Goal: Task Accomplishment & Management: Manage account settings

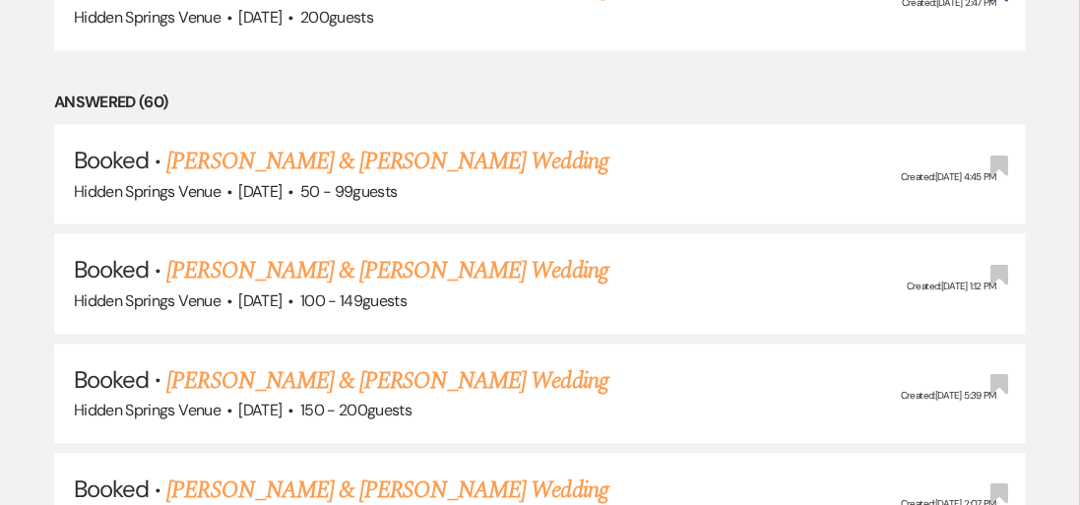
scroll to position [1024, 0]
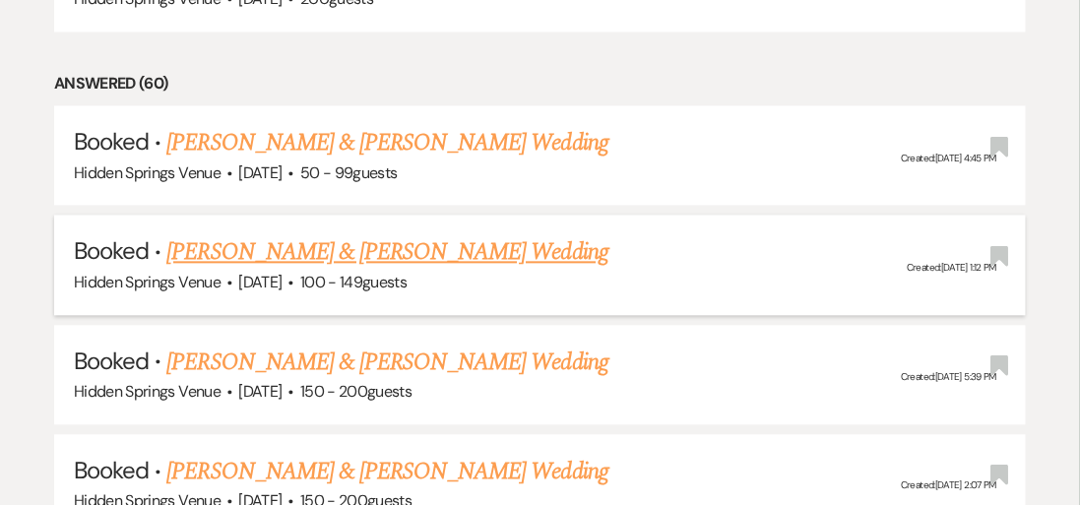
click at [469, 234] on link "[PERSON_NAME] & [PERSON_NAME] Wedding" at bounding box center [386, 251] width 441 height 35
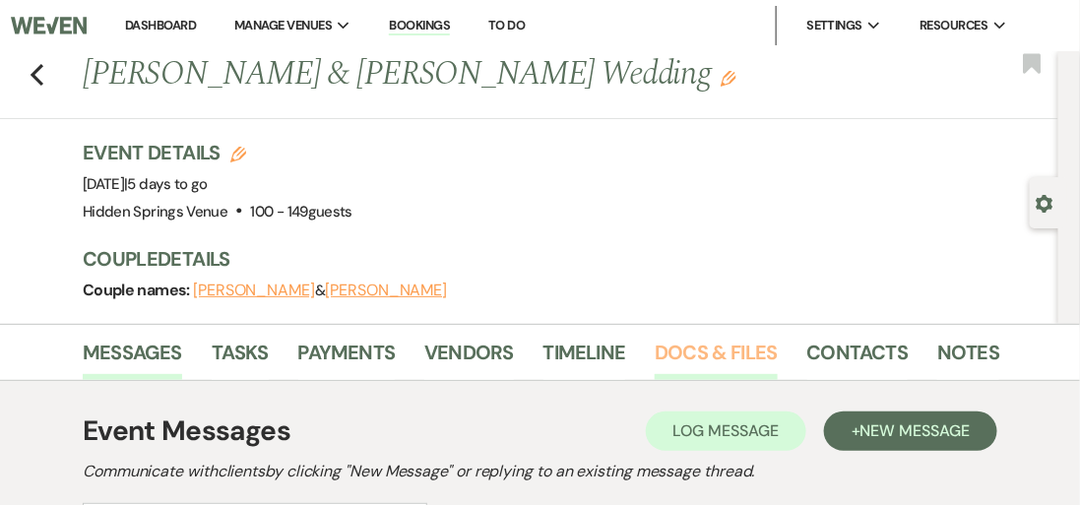
click at [700, 345] on link "Docs & Files" at bounding box center [716, 358] width 122 height 43
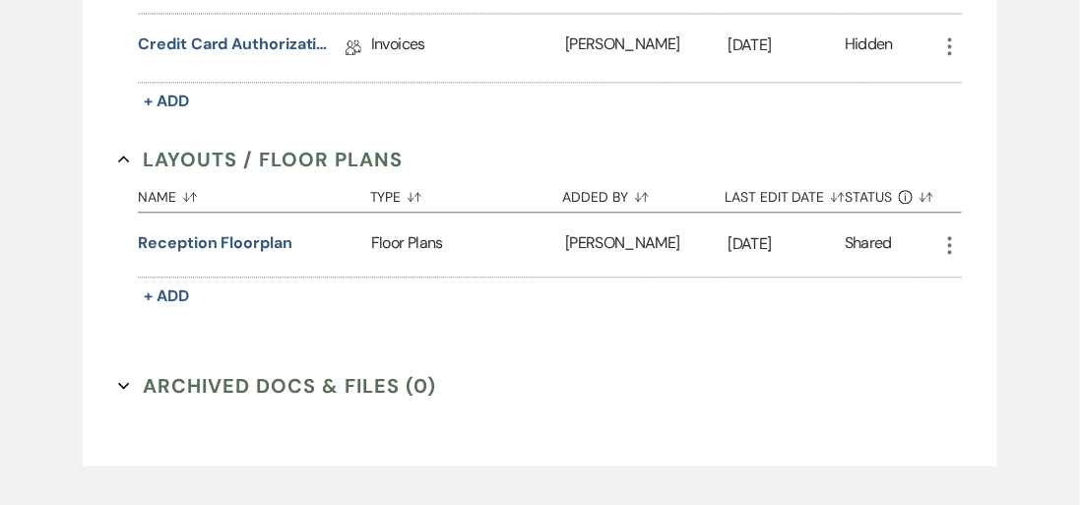
scroll to position [1221, 0]
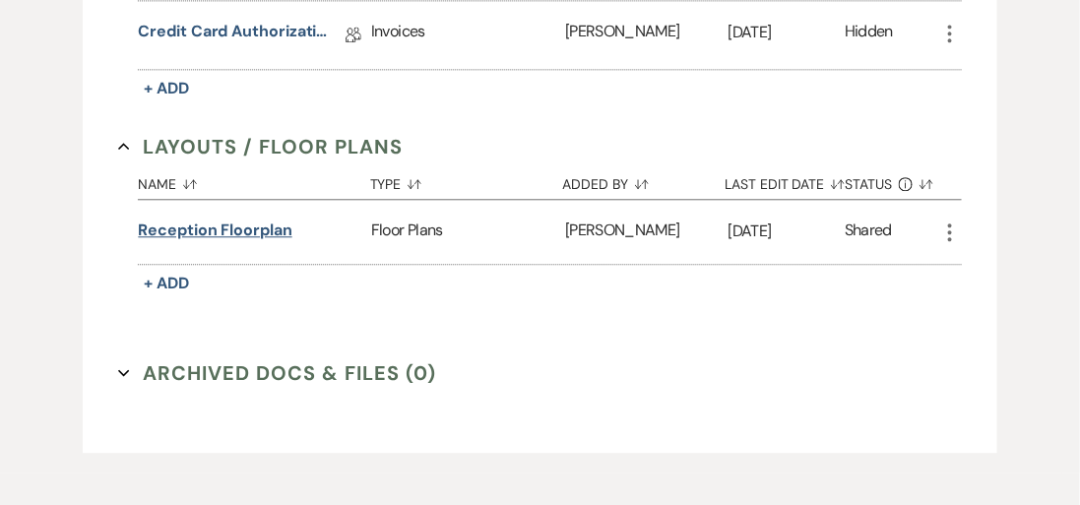
click at [241, 223] on button "Reception Floorplan" at bounding box center [215, 231] width 154 height 24
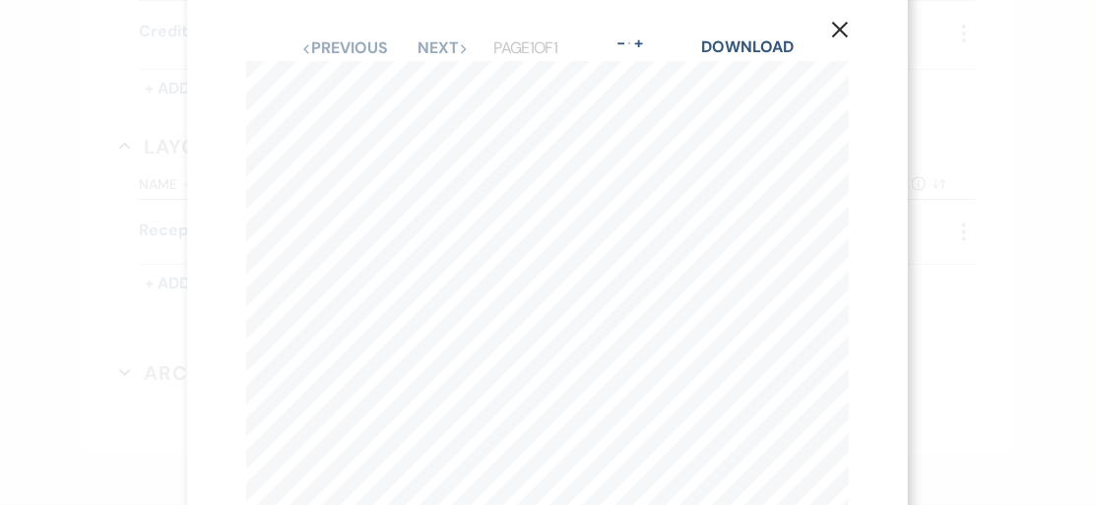
scroll to position [0, 0]
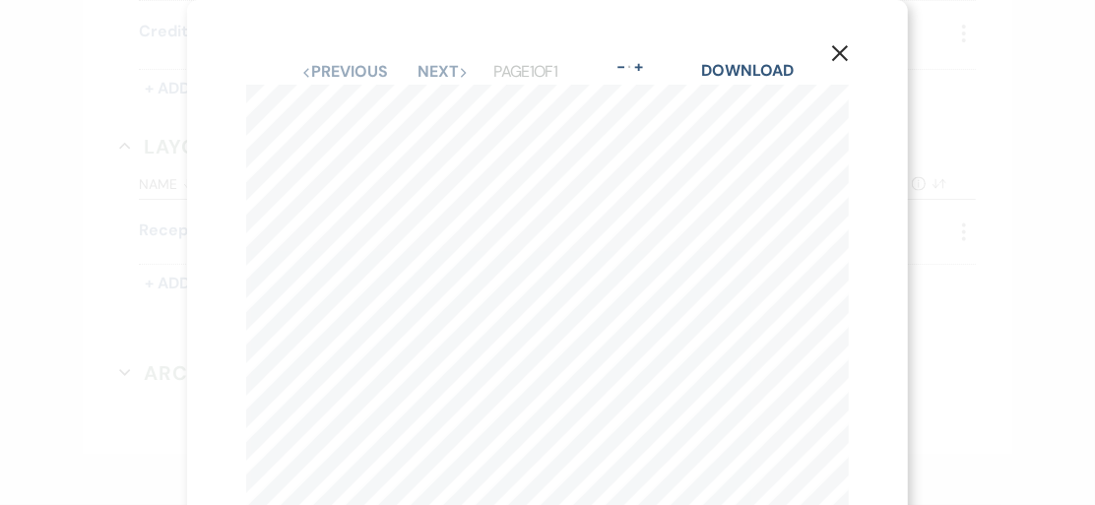
click at [833, 47] on icon "X" at bounding box center [840, 53] width 18 height 18
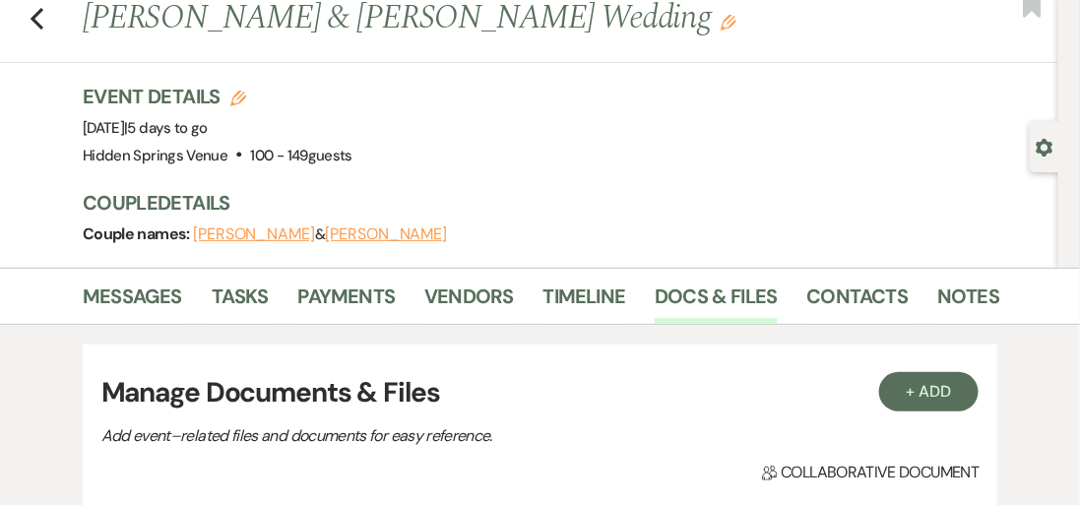
scroll to position [49, 0]
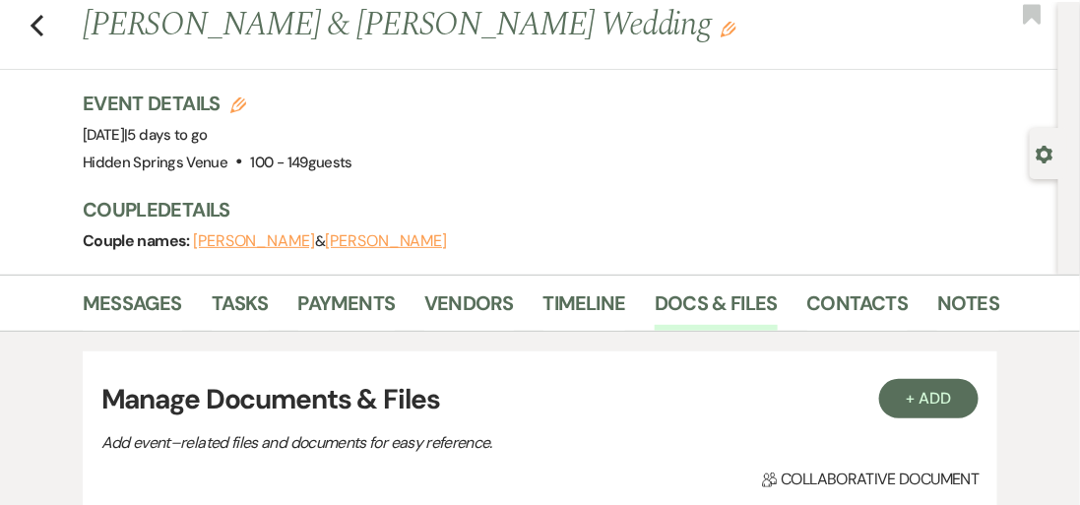
click at [44, 26] on div "Previous [PERSON_NAME] & [PERSON_NAME] Wedding Edit Bookmark" at bounding box center [524, 36] width 1068 height 68
click at [35, 23] on use "button" at bounding box center [37, 26] width 13 height 22
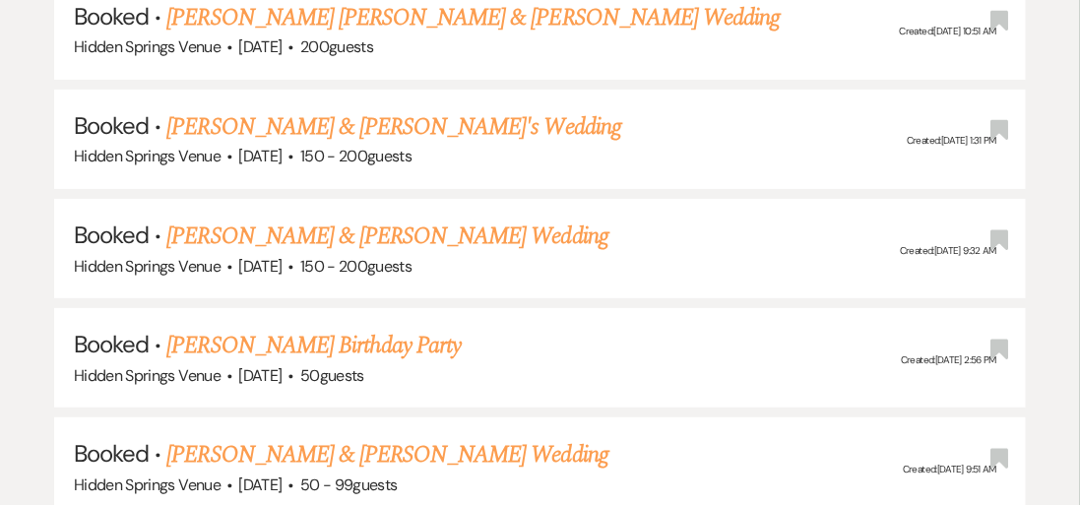
scroll to position [2008, 0]
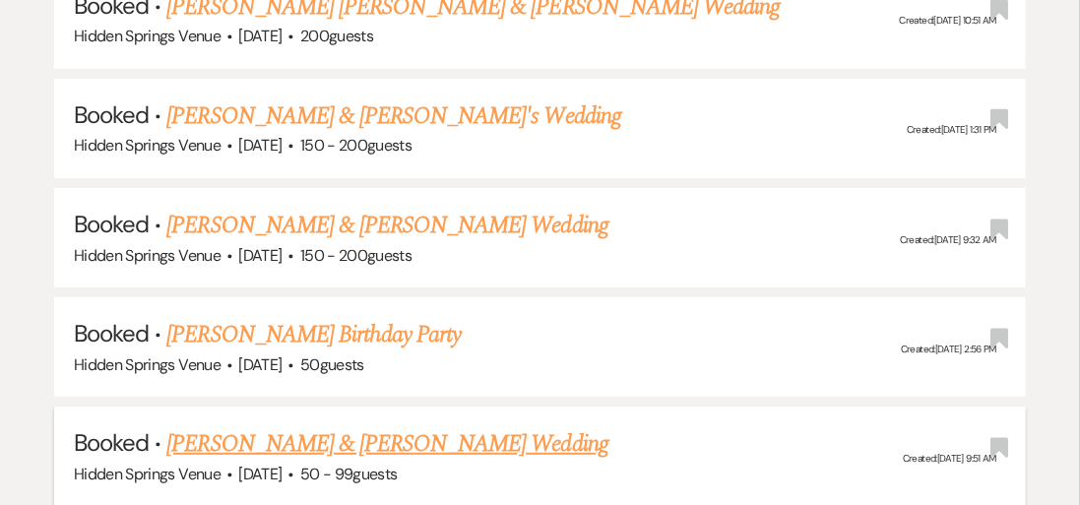
click at [481, 426] on link "[PERSON_NAME] & [PERSON_NAME] Wedding" at bounding box center [386, 443] width 441 height 35
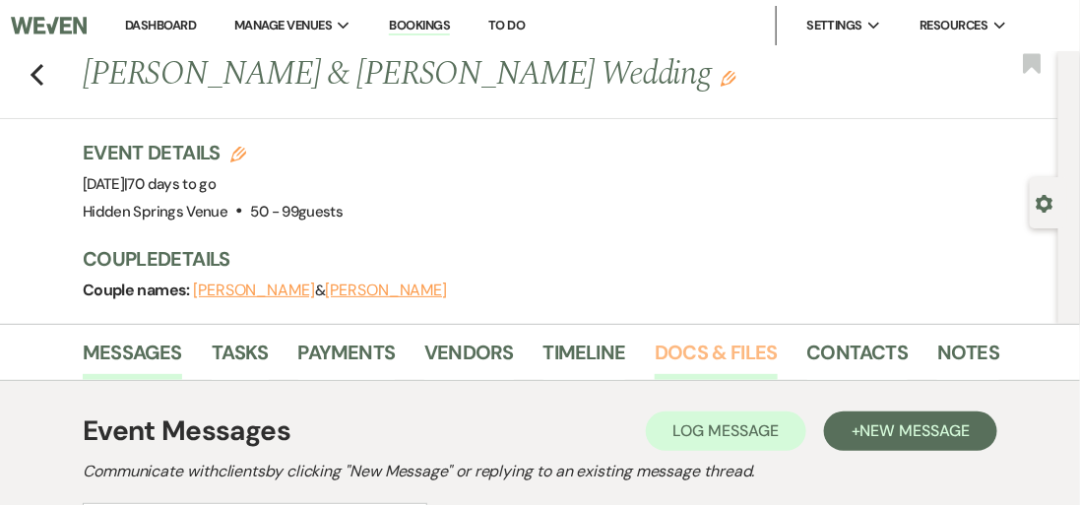
click at [726, 356] on link "Docs & Files" at bounding box center [716, 358] width 122 height 43
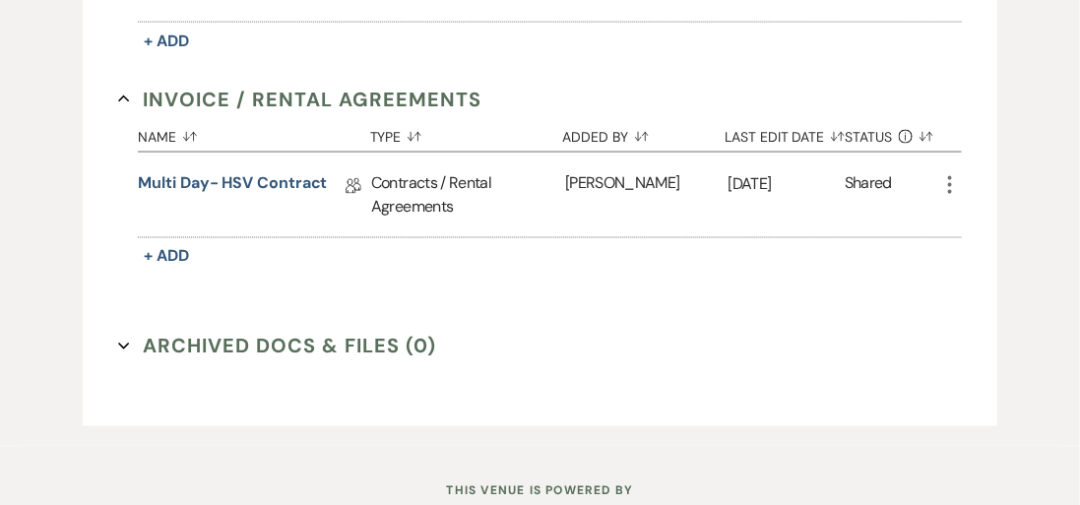
scroll to position [747, 0]
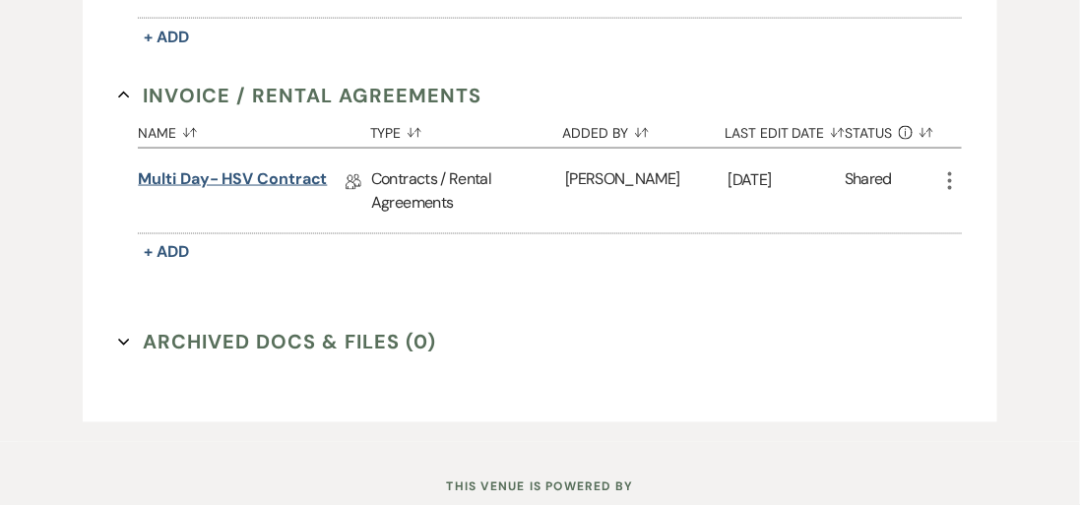
click at [269, 172] on link "Multi Day- HSV Contract" at bounding box center [232, 182] width 189 height 31
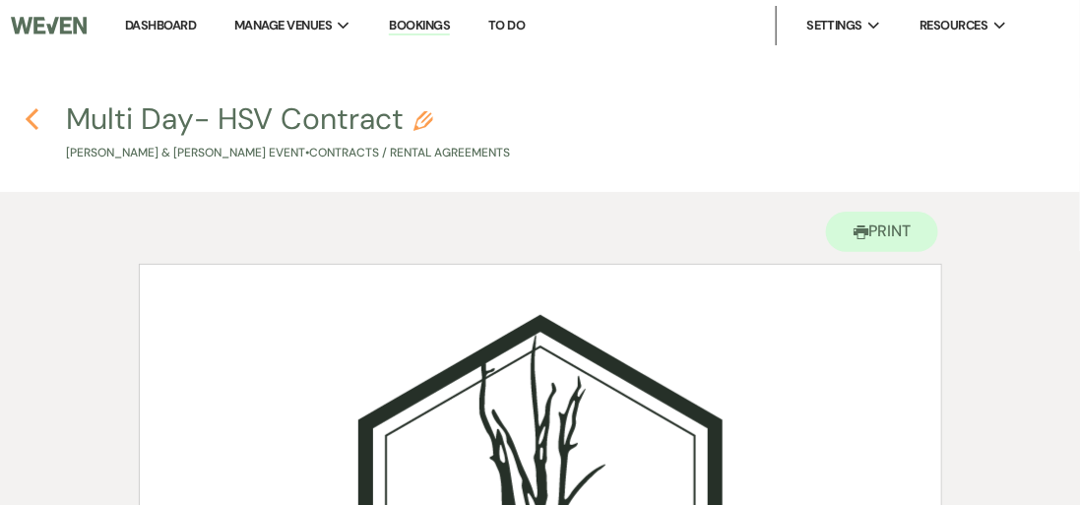
click at [25, 114] on icon "Previous" at bounding box center [32, 119] width 15 height 24
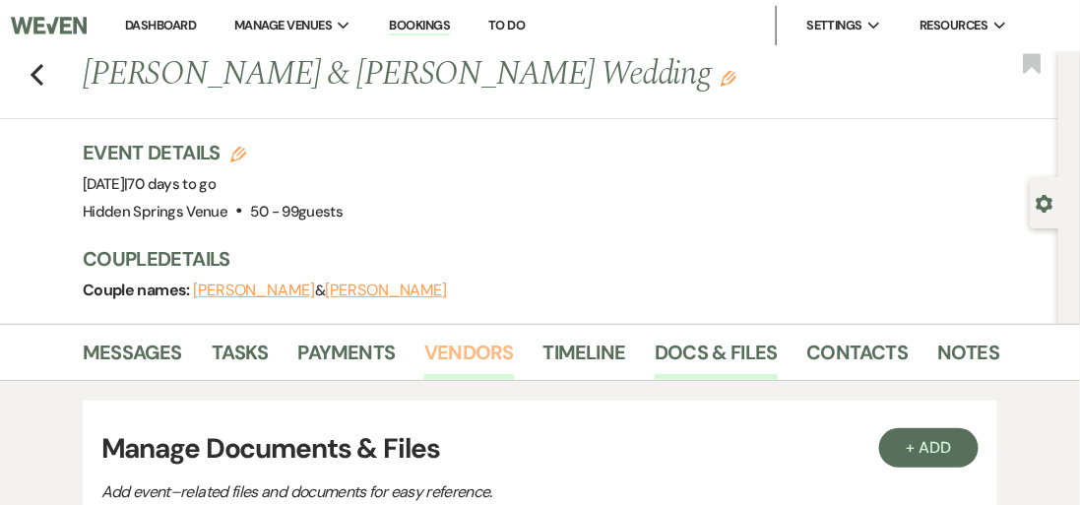
click at [448, 353] on link "Vendors" at bounding box center [468, 358] width 89 height 43
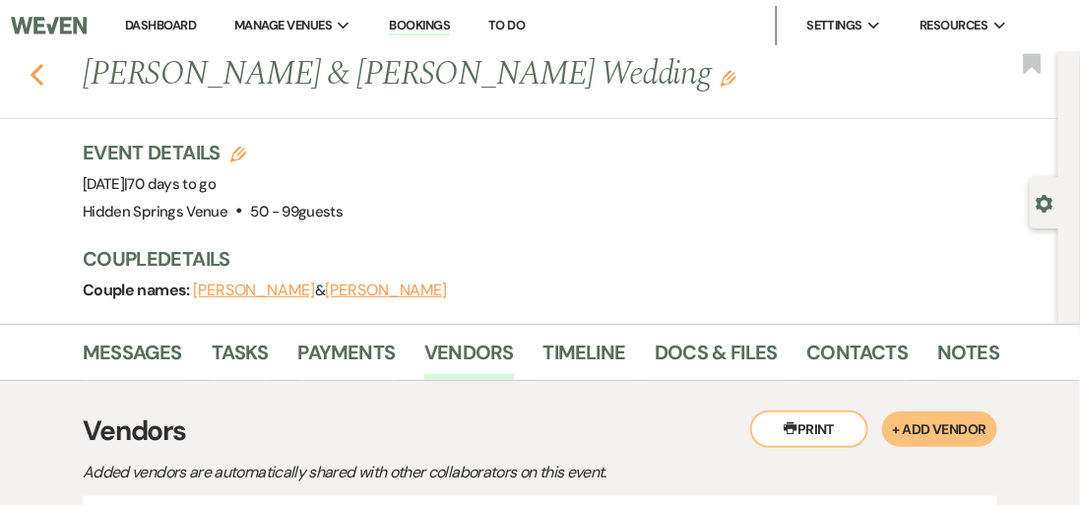
click at [35, 70] on use "button" at bounding box center [37, 75] width 13 height 22
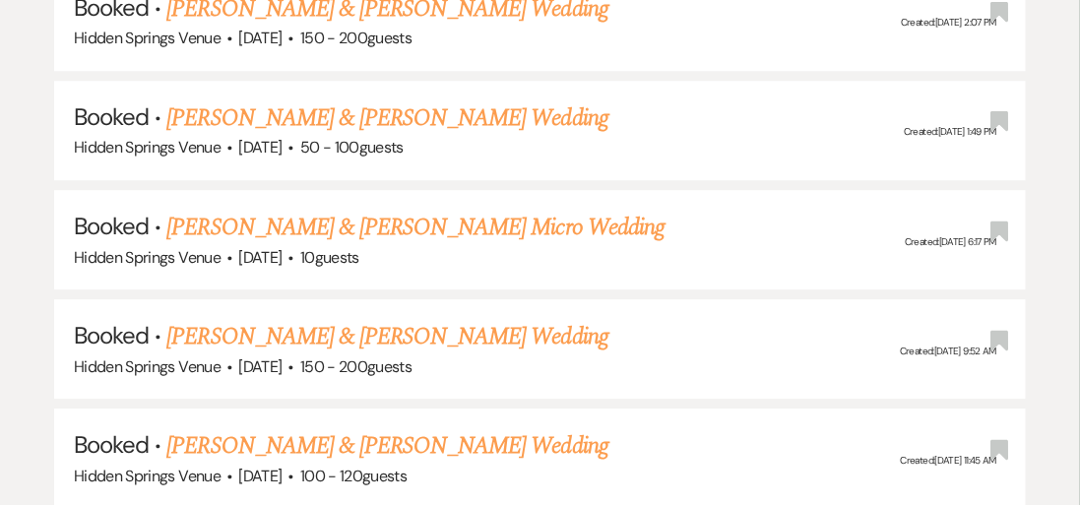
scroll to position [1457, 0]
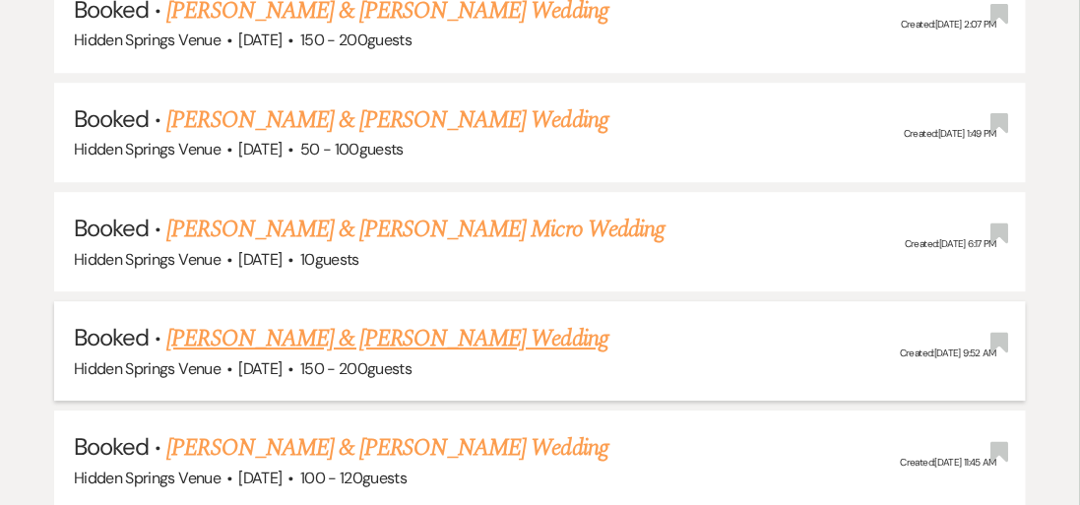
click at [423, 321] on link "[PERSON_NAME] & [PERSON_NAME] Wedding" at bounding box center [386, 338] width 441 height 35
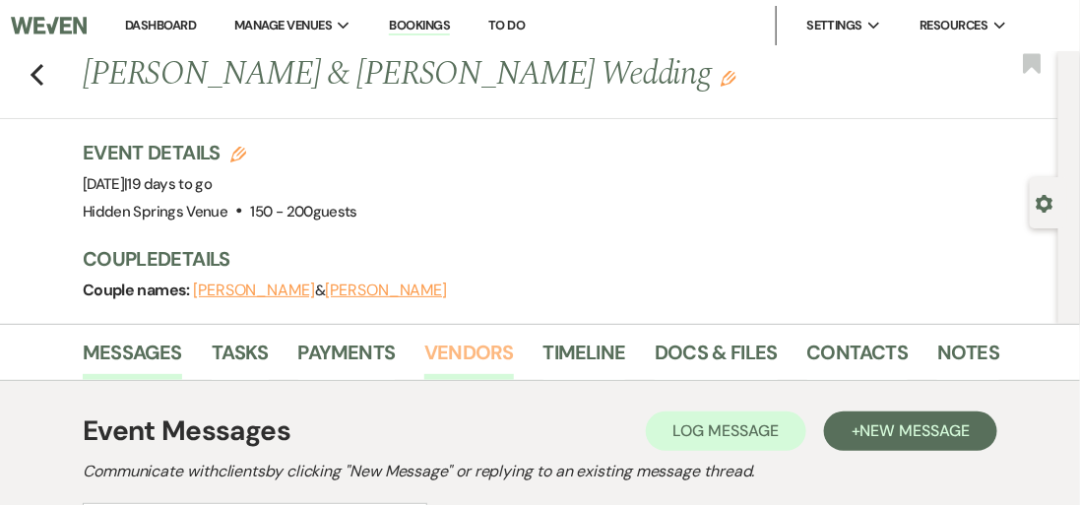
click at [486, 355] on link "Vendors" at bounding box center [468, 358] width 89 height 43
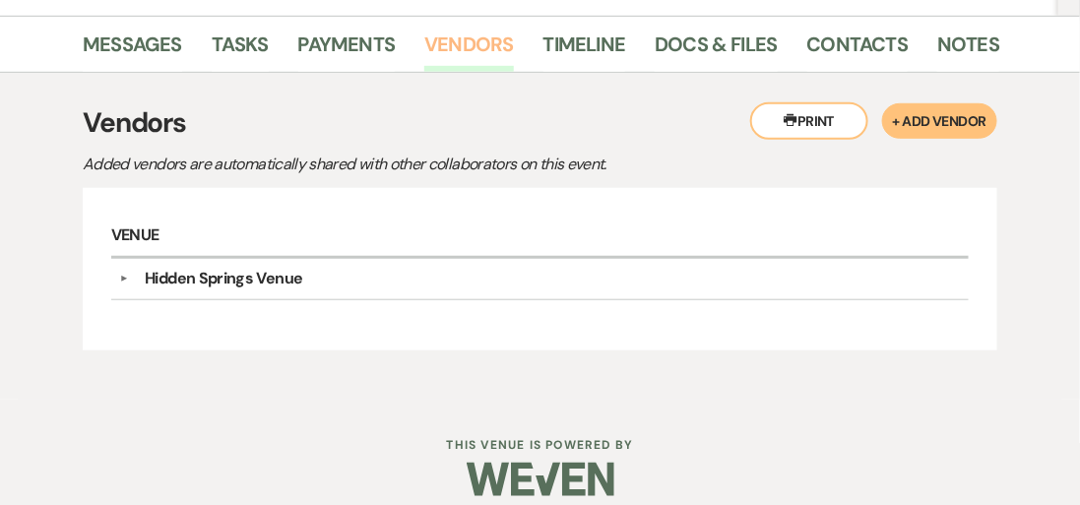
scroll to position [314, 0]
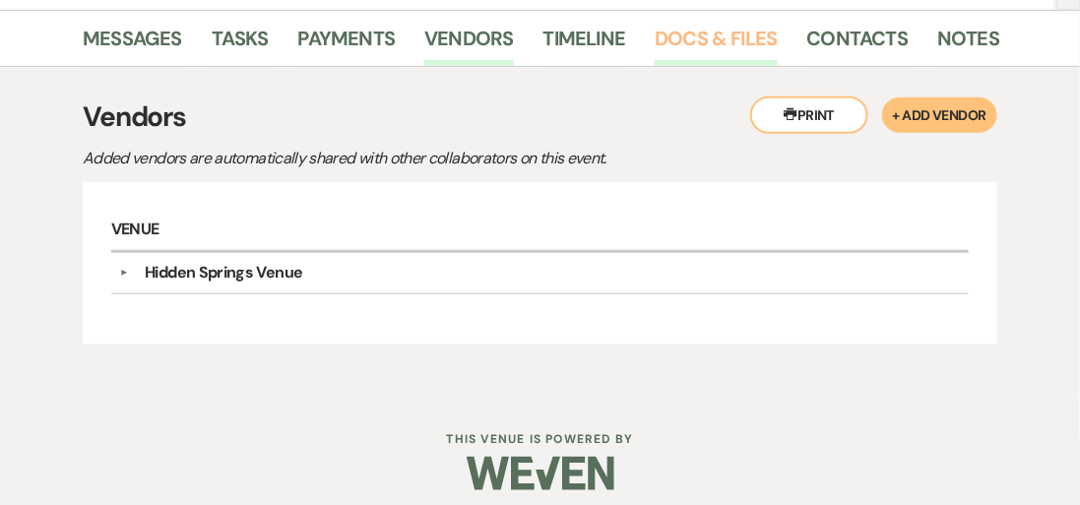
click at [701, 34] on link "Docs & Files" at bounding box center [716, 44] width 122 height 43
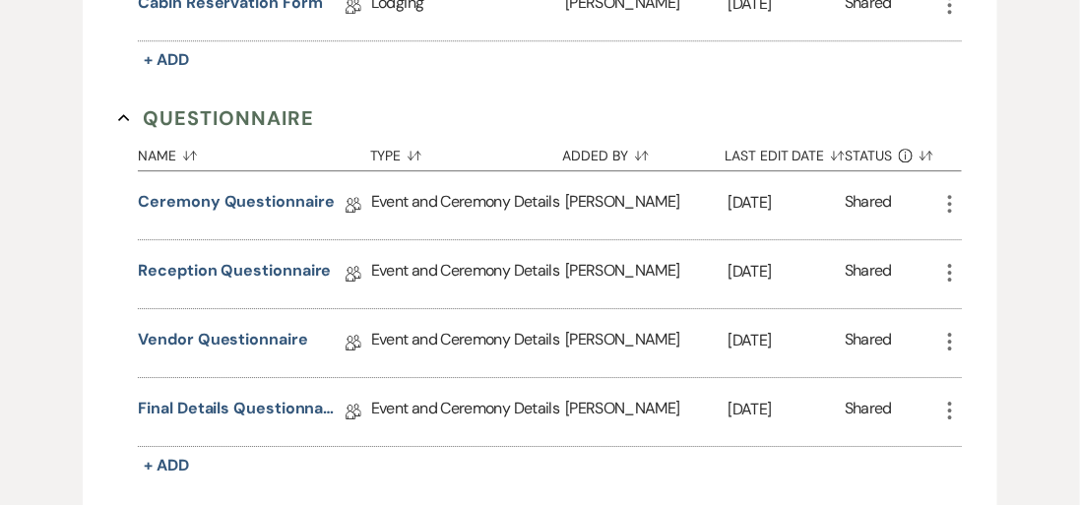
scroll to position [1495, 0]
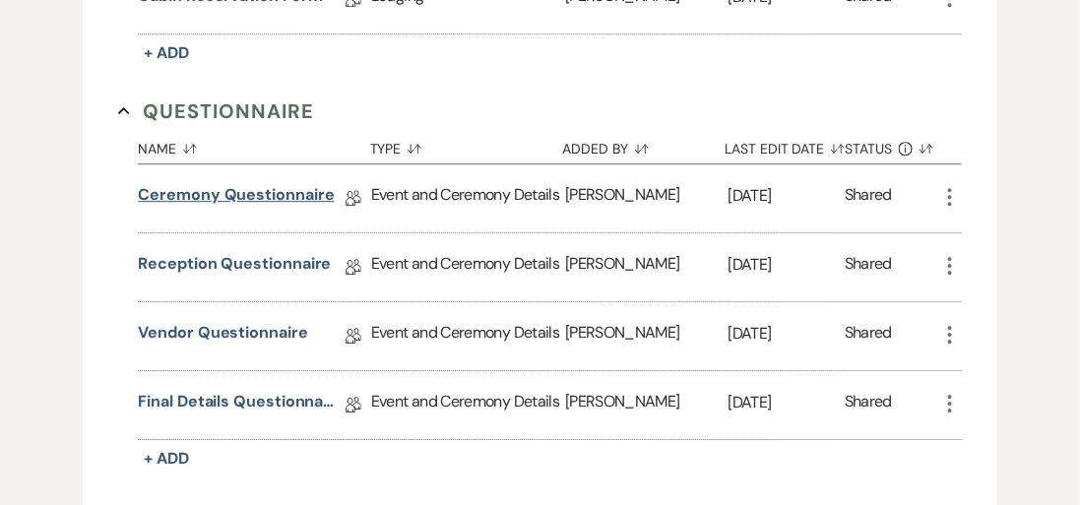
click at [241, 183] on link "Ceremony Questionnaire" at bounding box center [236, 198] width 196 height 31
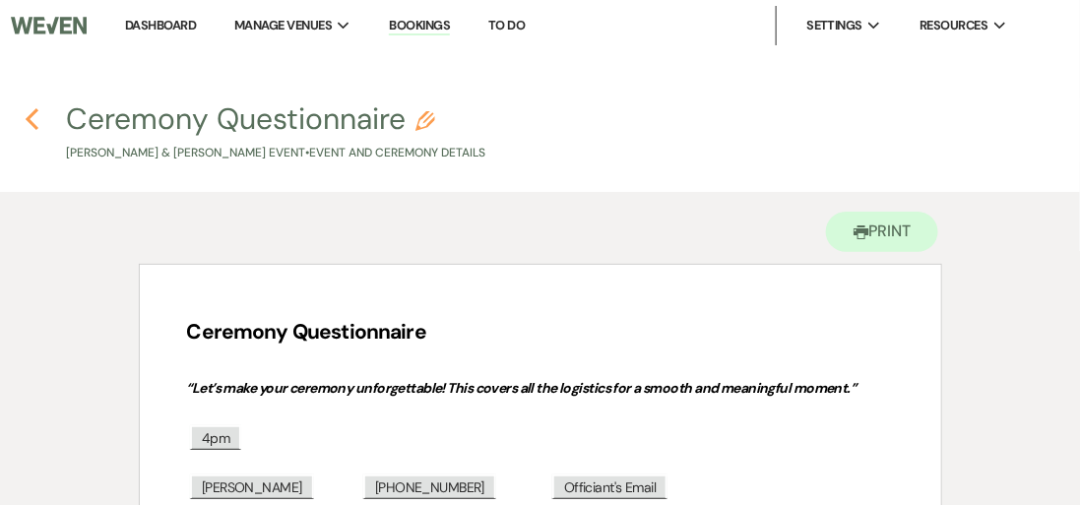
click at [33, 124] on use "button" at bounding box center [32, 119] width 13 height 22
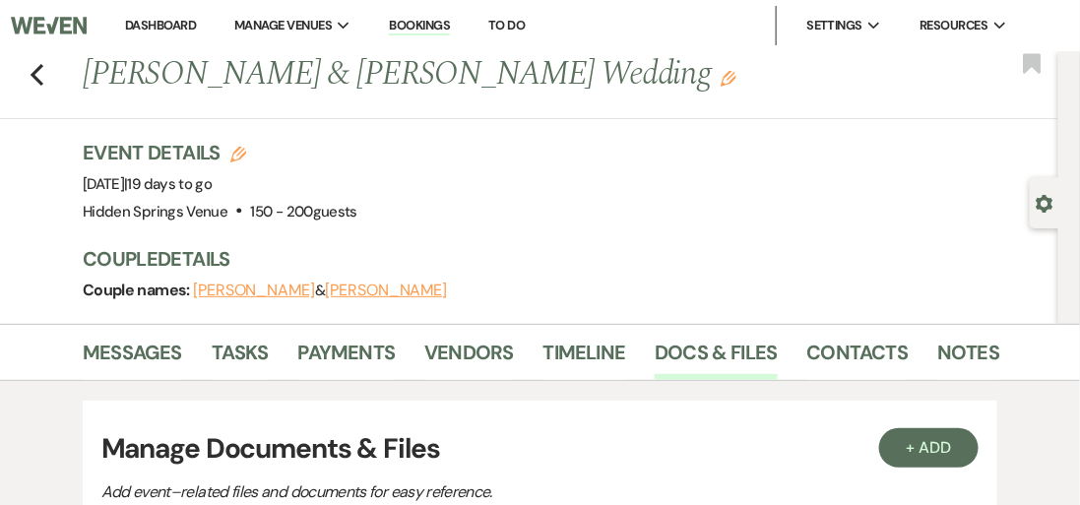
scroll to position [1495, 0]
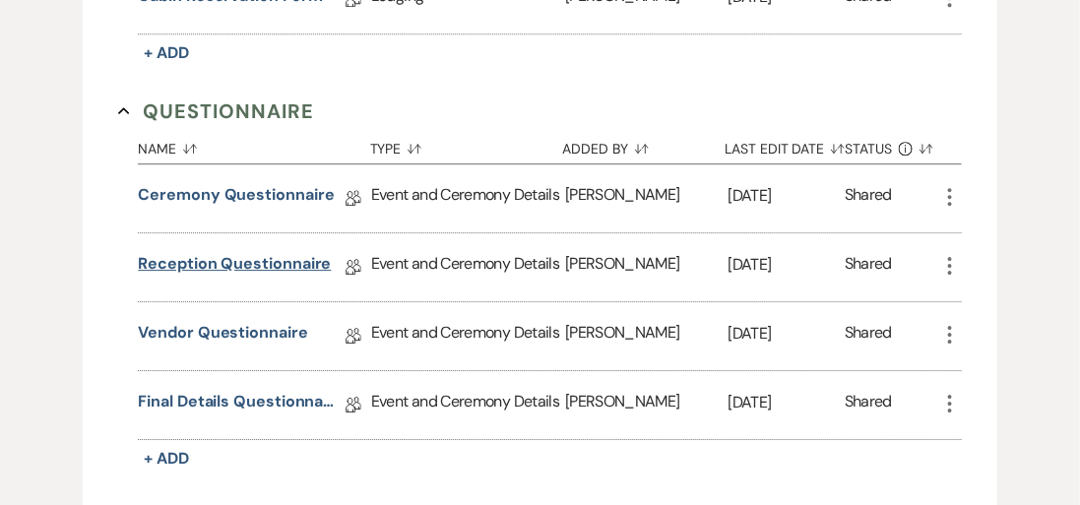
click at [196, 256] on link "Reception Questionnaire" at bounding box center [234, 267] width 193 height 31
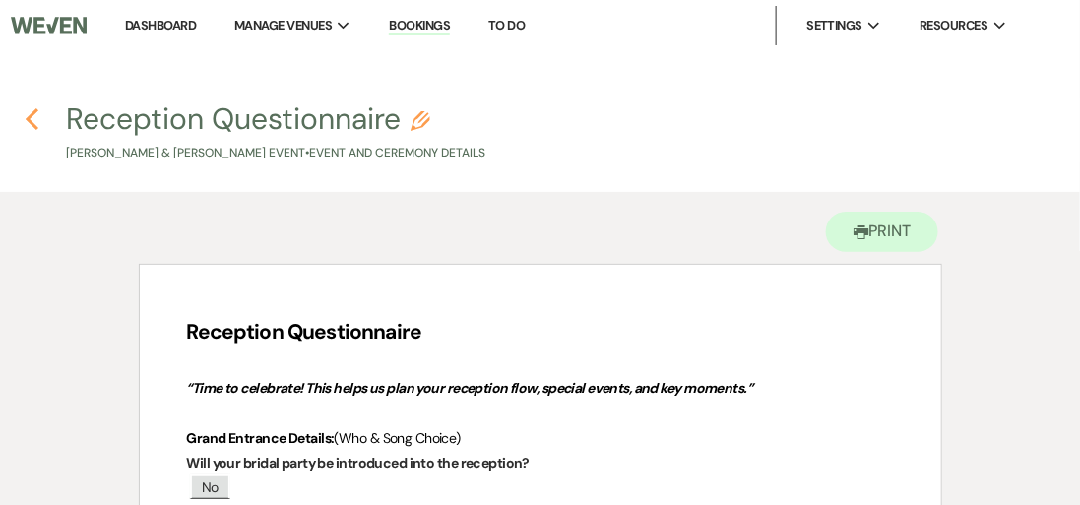
click at [27, 118] on use "button" at bounding box center [32, 119] width 13 height 22
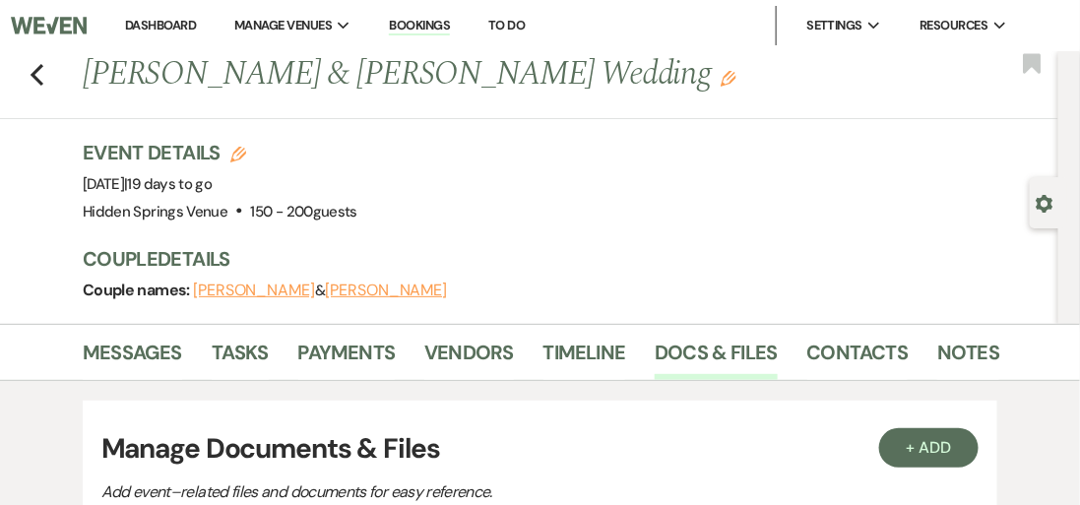
scroll to position [1495, 0]
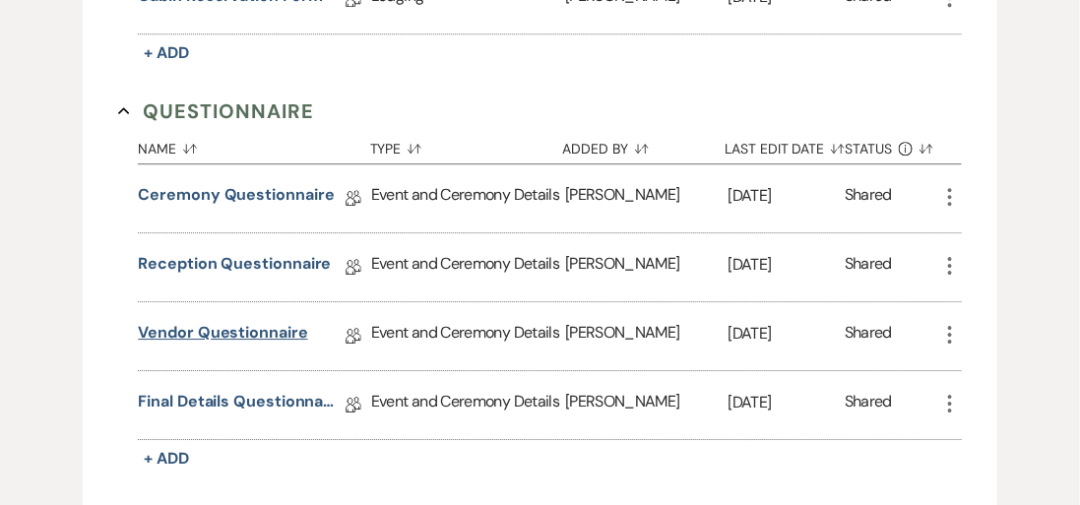
click at [223, 323] on link "Vendor Questionnaire" at bounding box center [222, 336] width 169 height 31
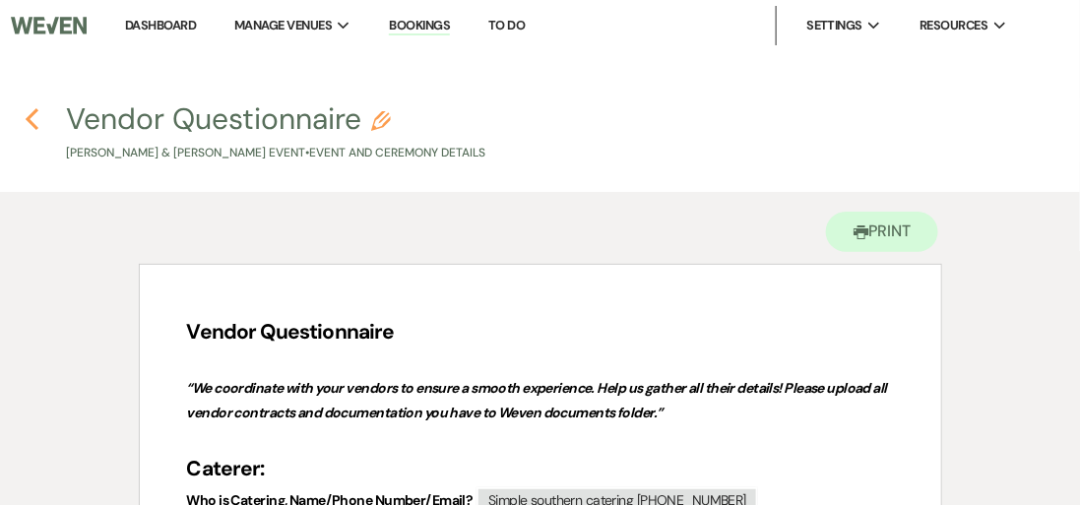
click at [35, 112] on icon "Previous" at bounding box center [32, 119] width 15 height 24
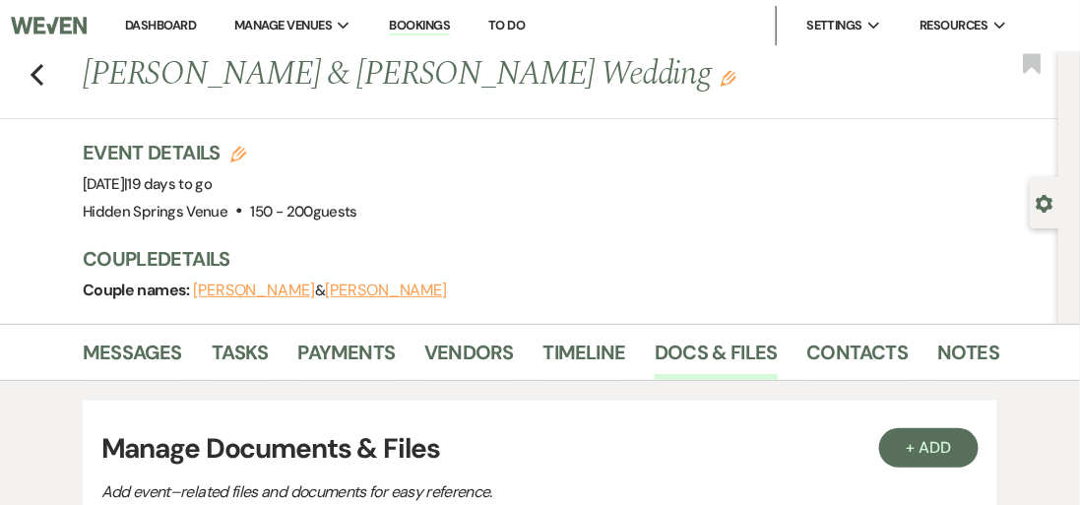
scroll to position [1495, 0]
